Goal: Ask a question: Seek information or help from site administrators or community

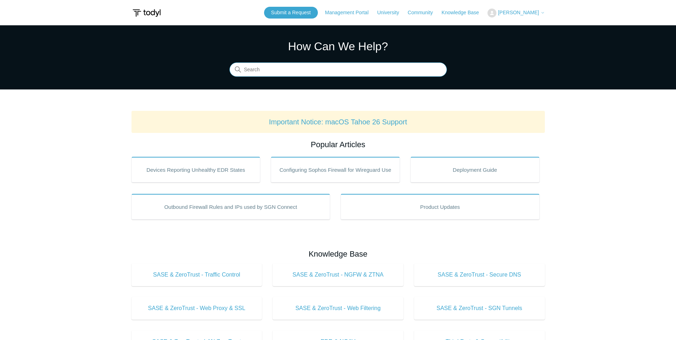
click at [314, 73] on input "Search" at bounding box center [337, 70] width 217 height 14
type input "lockout"
click at [512, 11] on span "[PERSON_NAME]" at bounding box center [518, 13] width 41 height 6
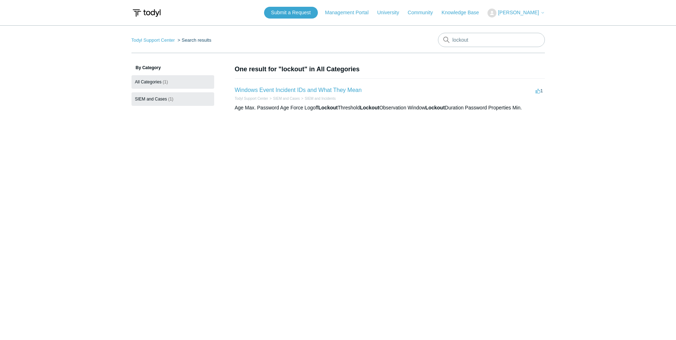
click at [183, 95] on link "SIEM and Cases (1)" at bounding box center [172, 99] width 83 height 14
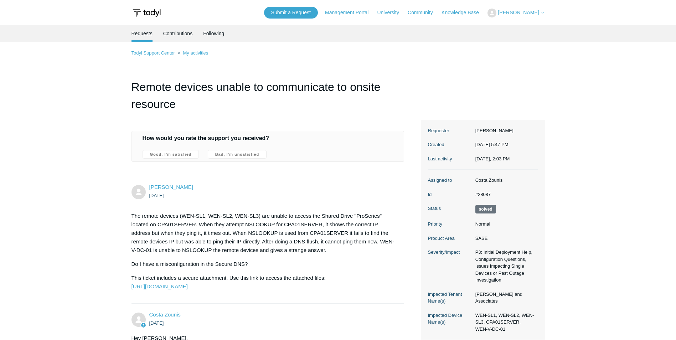
click at [512, 11] on span "[PERSON_NAME]" at bounding box center [518, 13] width 41 height 6
click at [522, 24] on link "My Support Requests" at bounding box center [522, 28] width 69 height 12
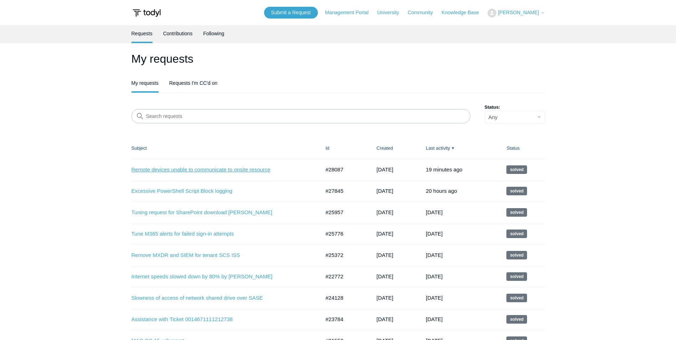
click at [190, 172] on link "Remote devices unable to communicate to onsite resource" at bounding box center [220, 170] width 178 height 8
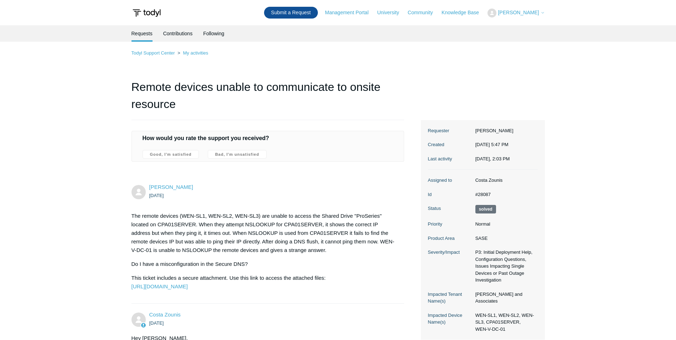
click at [307, 11] on link "Submit a Request" at bounding box center [291, 13] width 54 height 12
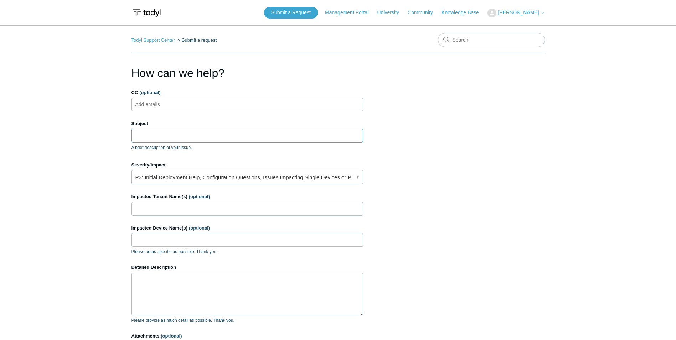
click at [142, 139] on input "Subject" at bounding box center [247, 136] width 232 height 14
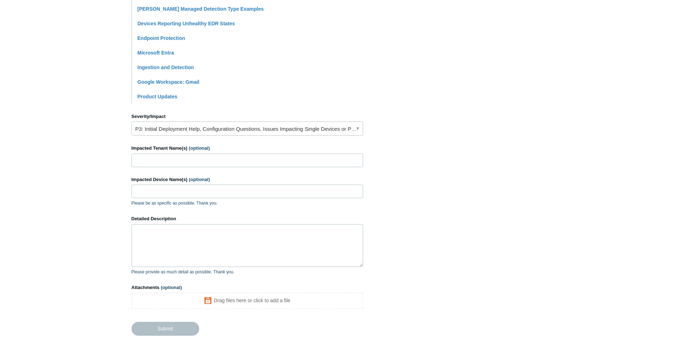
scroll to position [214, 0]
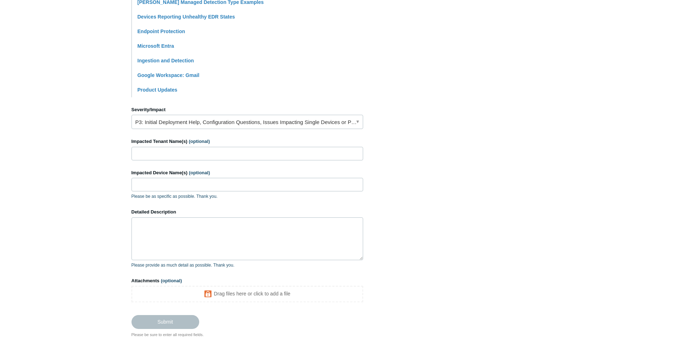
type input "What is the lockout threshold and period for failed sign-in attempts?"
click at [175, 231] on textarea "Detailed Description" at bounding box center [247, 238] width 232 height 43
click at [185, 157] on input "Impacted Tenant Name(s) (optional)" at bounding box center [247, 154] width 232 height 14
type input "QDS Quindar Space"
click at [178, 237] on textarea "Detailed Description" at bounding box center [247, 238] width 232 height 43
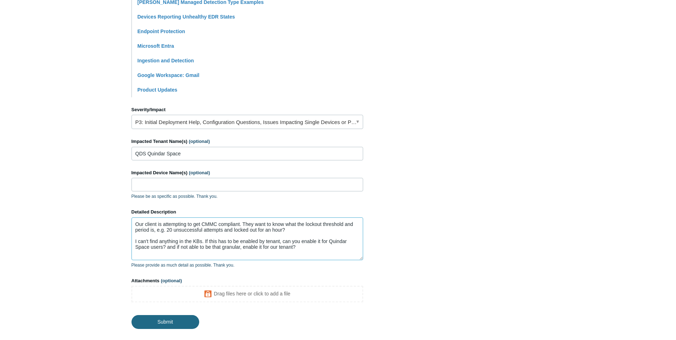
type textarea "Our client is attempting to get CMMC compliant. They want to know what the lock…"
click at [163, 321] on input "Submit" at bounding box center [165, 322] width 68 height 14
